Goal: Task Accomplishment & Management: Use online tool/utility

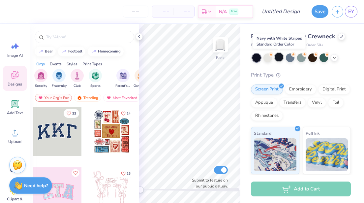
click at [279, 57] on div at bounding box center [279, 57] width 9 height 9
click at [291, 57] on div at bounding box center [290, 57] width 9 height 9
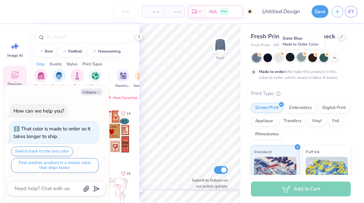
click at [302, 60] on div at bounding box center [301, 57] width 9 height 9
click at [291, 61] on div at bounding box center [290, 57] width 9 height 9
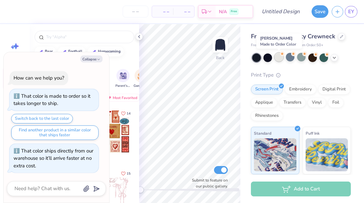
click at [279, 57] on div at bounding box center [279, 57] width 9 height 9
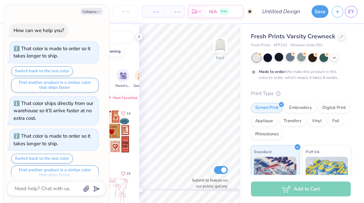
scroll to position [7, 0]
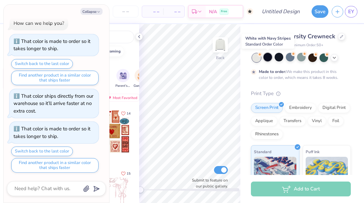
click at [270, 58] on div at bounding box center [268, 57] width 9 height 9
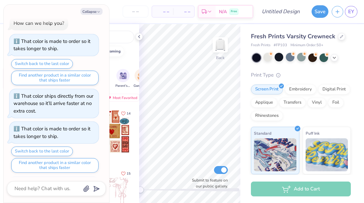
scroll to position [40, 0]
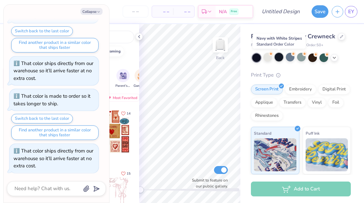
click at [280, 59] on div at bounding box center [279, 57] width 9 height 9
click at [289, 60] on div at bounding box center [290, 57] width 9 height 9
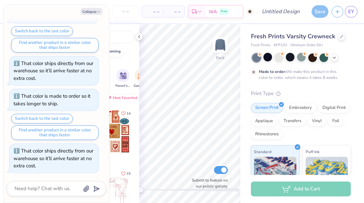
scroll to position [95, 0]
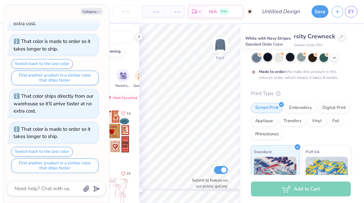
click at [266, 57] on div at bounding box center [268, 57] width 9 height 9
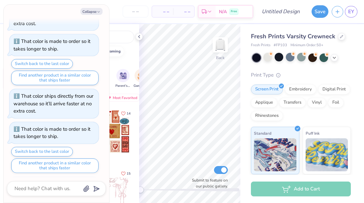
scroll to position [128, 0]
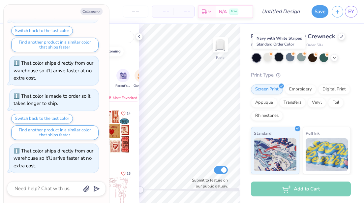
click at [282, 59] on div at bounding box center [279, 57] width 9 height 9
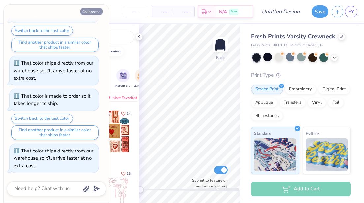
click at [96, 13] on button "Collapse" at bounding box center [92, 11] width 22 height 7
type textarea "x"
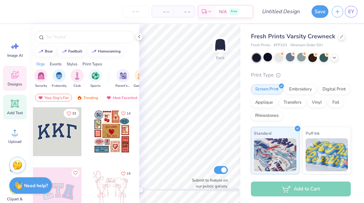
click at [10, 106] on icon at bounding box center [15, 104] width 10 height 10
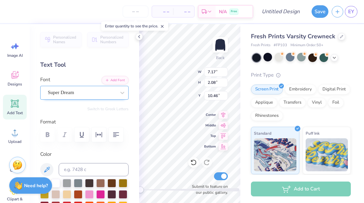
click at [86, 88] on div at bounding box center [82, 92] width 68 height 9
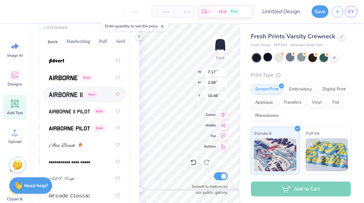
scroll to position [142, 0]
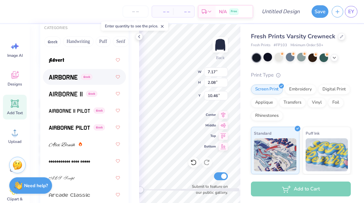
click at [69, 81] on div "Greek" at bounding box center [84, 77] width 71 height 12
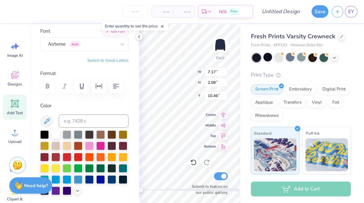
scroll to position [0, 0]
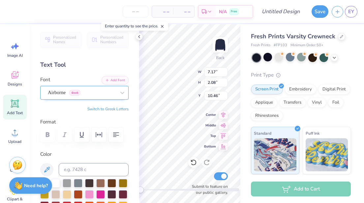
click at [53, 86] on div "Airborne Greek" at bounding box center [84, 93] width 88 height 14
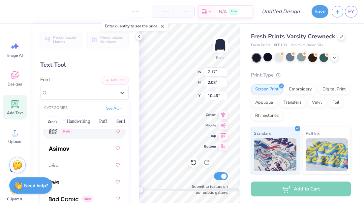
scroll to position [337, 0]
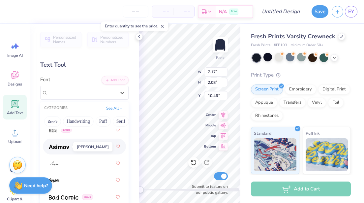
click at [58, 145] on img at bounding box center [59, 147] width 20 height 5
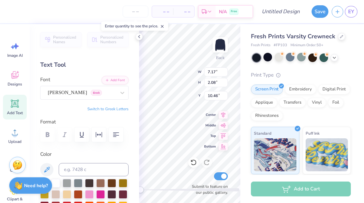
scroll to position [0, 1]
click at [95, 88] on div at bounding box center [82, 92] width 68 height 9
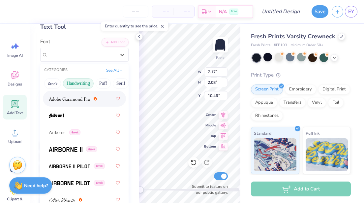
scroll to position [129, 0]
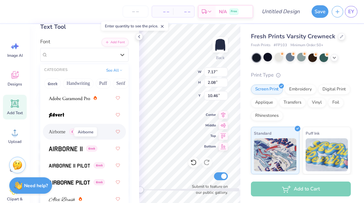
click at [62, 130] on span "Airborne" at bounding box center [57, 131] width 17 height 7
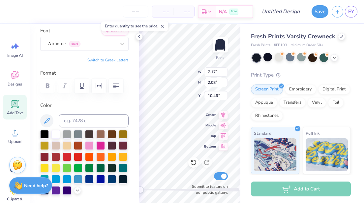
scroll to position [42, 0]
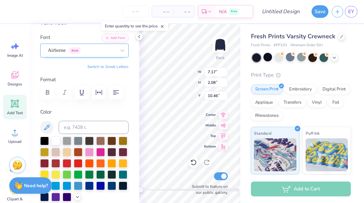
click at [58, 47] on div "Airborne Greek" at bounding box center [81, 50] width 69 height 10
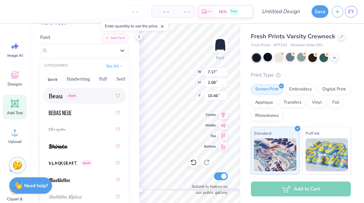
scroll to position [432, 0]
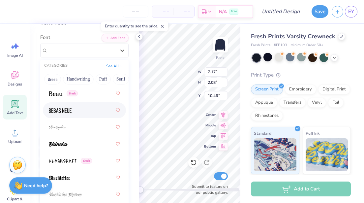
click at [65, 114] on span at bounding box center [60, 110] width 23 height 7
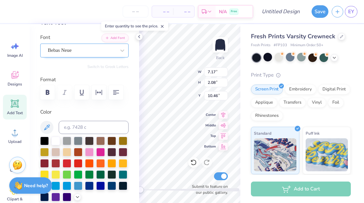
click at [64, 49] on div "Bebas Neue" at bounding box center [81, 50] width 69 height 10
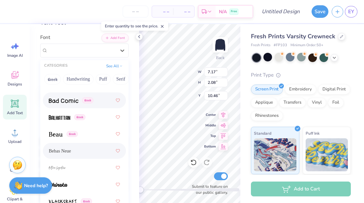
scroll to position [394, 0]
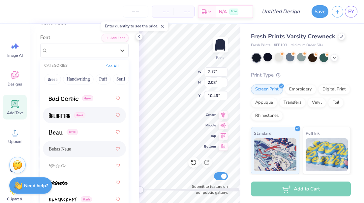
click at [64, 119] on div "Greek" at bounding box center [84, 115] width 71 height 12
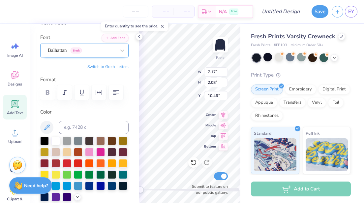
click at [65, 49] on div "Balhattan Greek" at bounding box center [81, 50] width 69 height 10
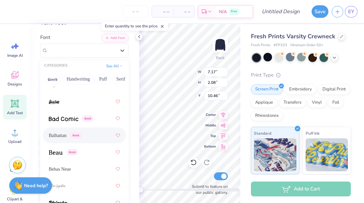
scroll to position [374, 0]
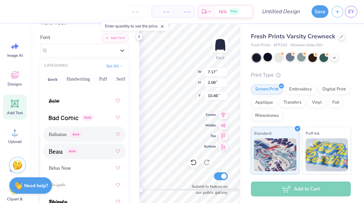
click at [54, 150] on img at bounding box center [56, 151] width 14 height 5
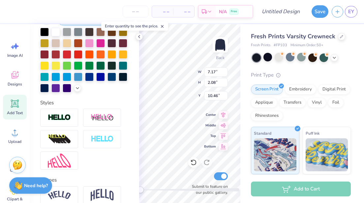
scroll to position [207, 0]
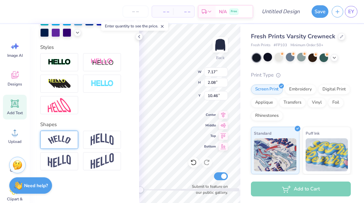
click at [67, 138] on img at bounding box center [59, 139] width 23 height 9
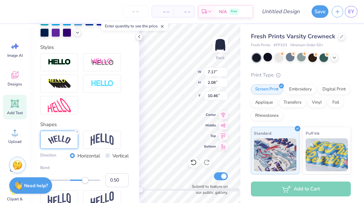
scroll to position [0, 0]
type textarea "SIGMA PI"
type input "12.29"
type input "3.21"
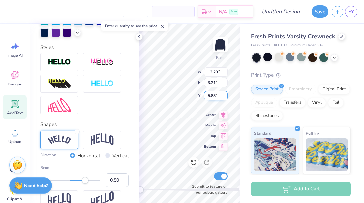
type input "5.88"
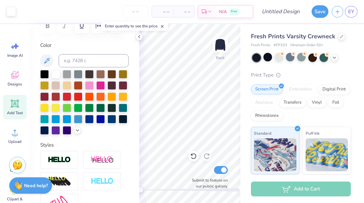
scroll to position [110, 0]
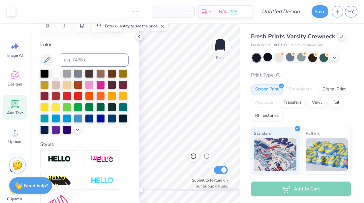
click at [19, 106] on icon at bounding box center [15, 104] width 10 height 10
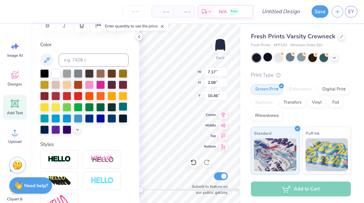
scroll to position [0, 0]
type textarea "GGG"
click at [16, 105] on icon at bounding box center [15, 104] width 6 height 6
type textarea "[DEMOGRAPHIC_DATA]"
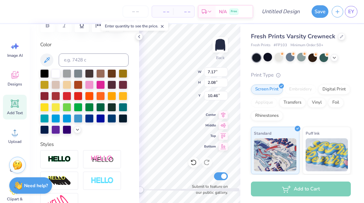
scroll to position [0, 0]
click at [139, 10] on input "number" at bounding box center [136, 12] width 26 height 12
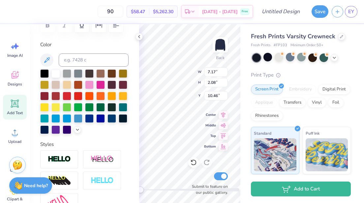
type input "90"
